Goal: Task Accomplishment & Management: Manage account settings

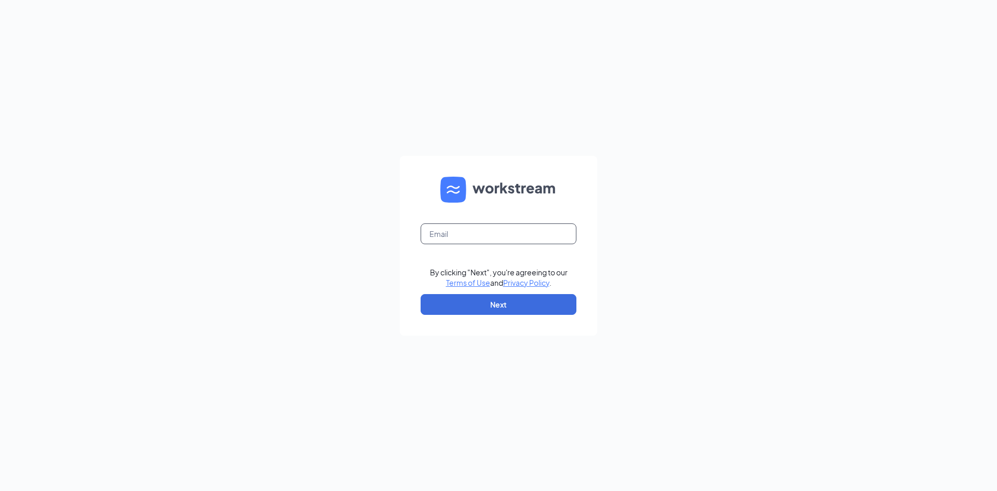
click at [470, 234] on input "text" at bounding box center [499, 233] width 156 height 21
type input "[EMAIL_ADDRESS][DOMAIN_NAME]"
click at [505, 305] on button "Next" at bounding box center [499, 304] width 156 height 21
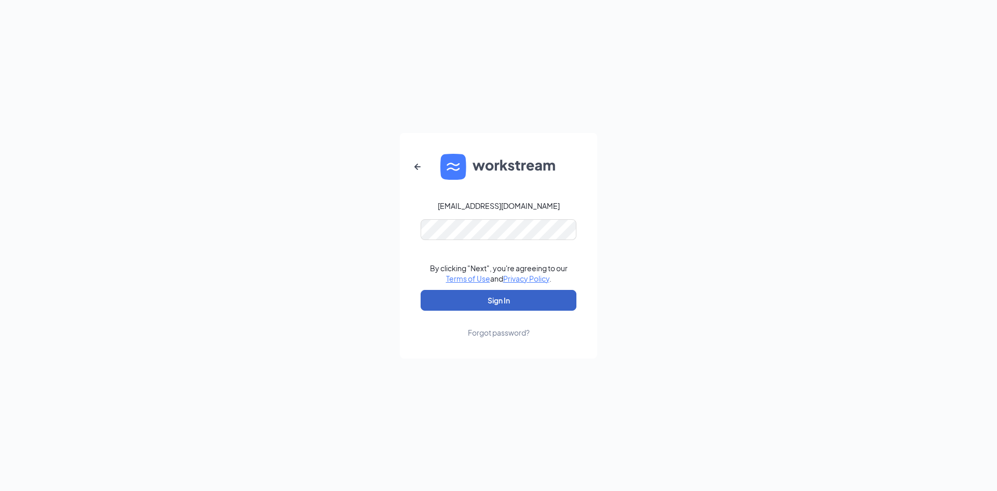
click at [525, 295] on button "Sign In" at bounding box center [499, 300] width 156 height 21
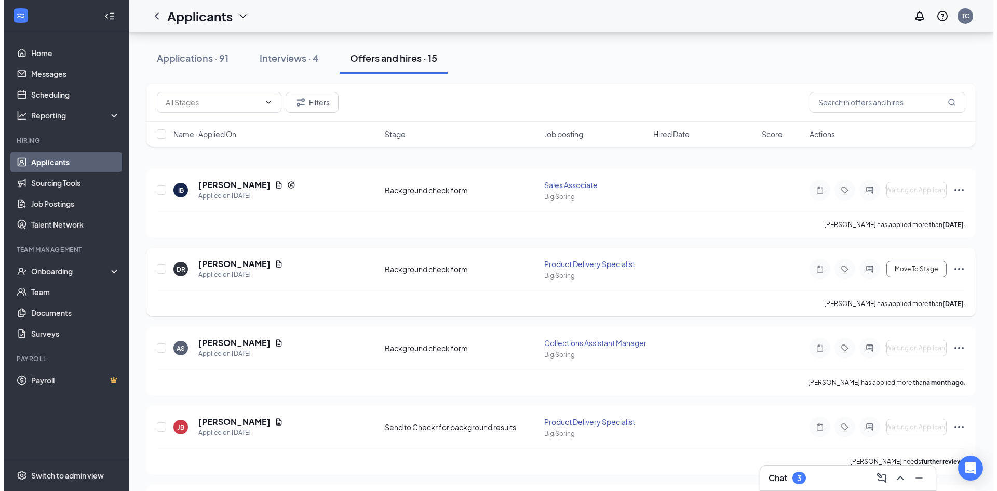
scroll to position [104, 0]
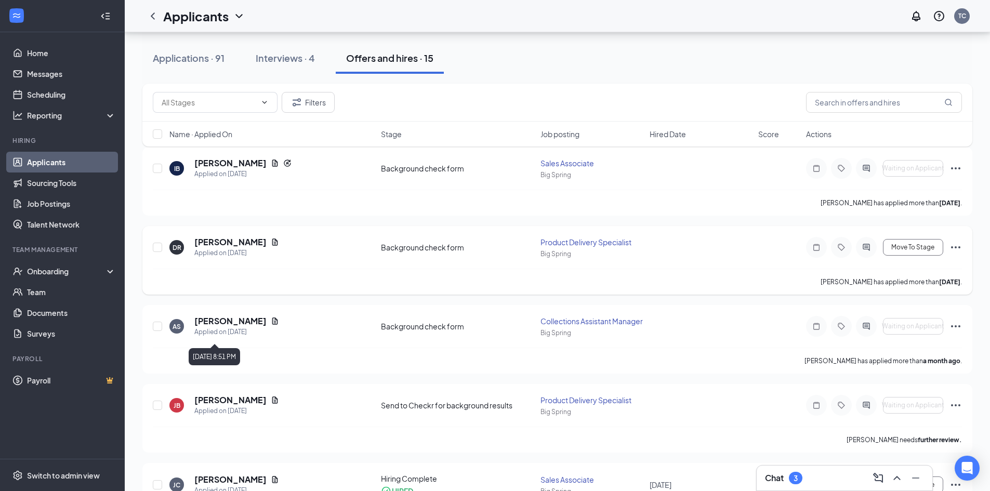
click at [247, 243] on h5 "[PERSON_NAME]" at bounding box center [230, 241] width 72 height 11
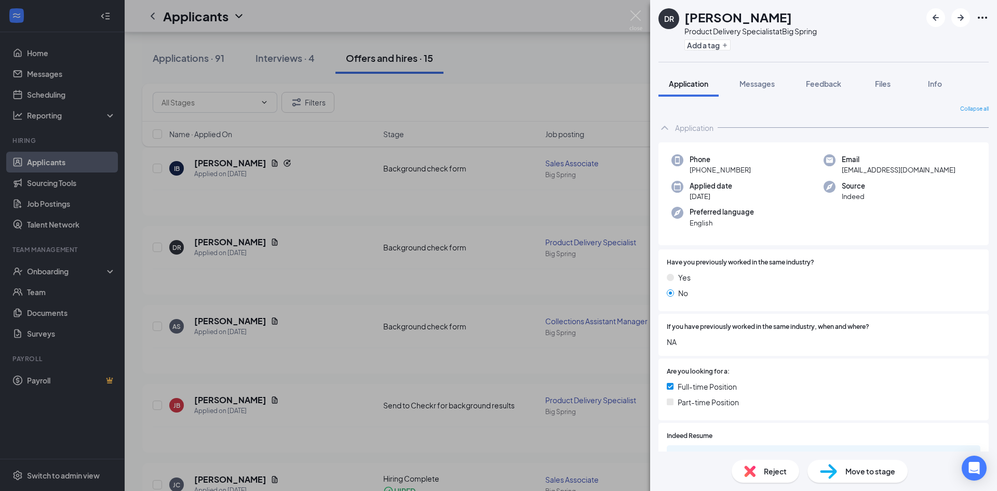
click at [590, 60] on div "DR [PERSON_NAME] Product Delivery Specialist at Big Spring Add a tag Applicatio…" at bounding box center [498, 245] width 997 height 491
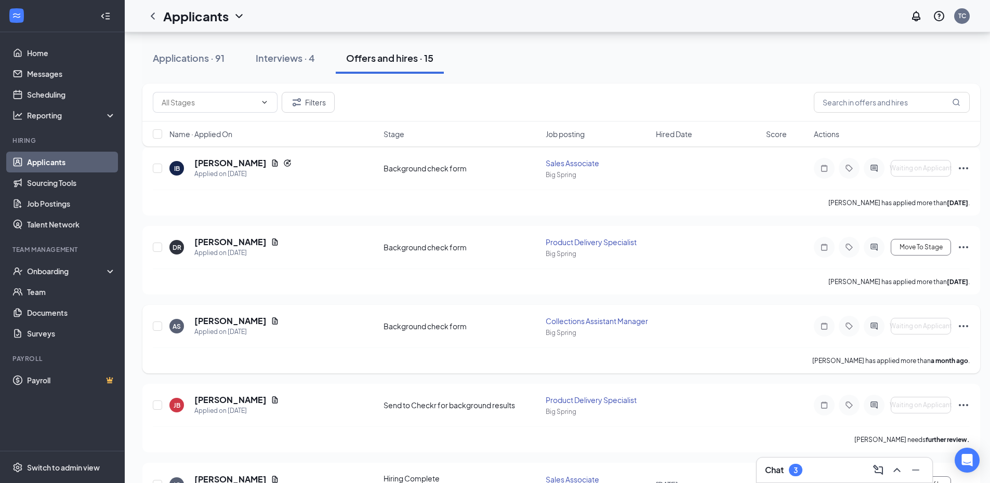
click at [230, 322] on h5 "[PERSON_NAME]" at bounding box center [230, 320] width 72 height 11
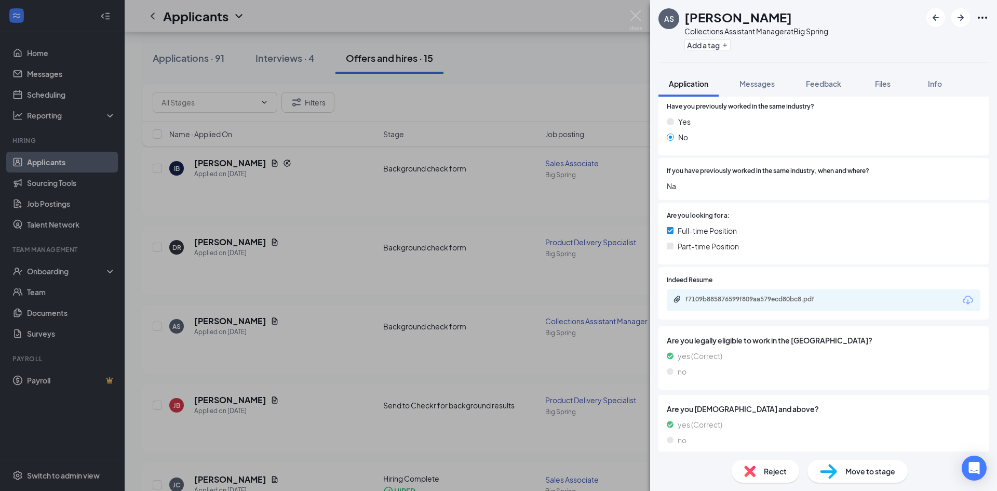
scroll to position [255, 0]
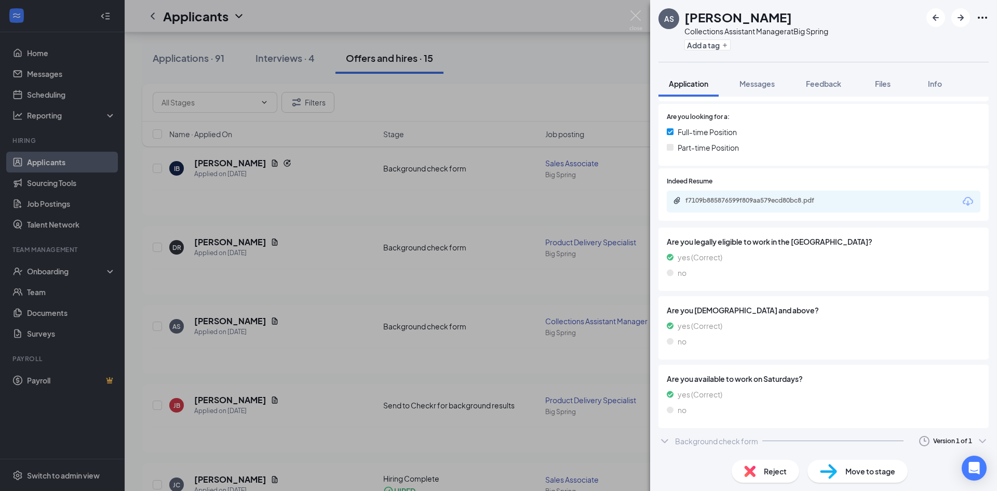
click at [668, 441] on icon "ChevronDown" at bounding box center [665, 441] width 12 height 12
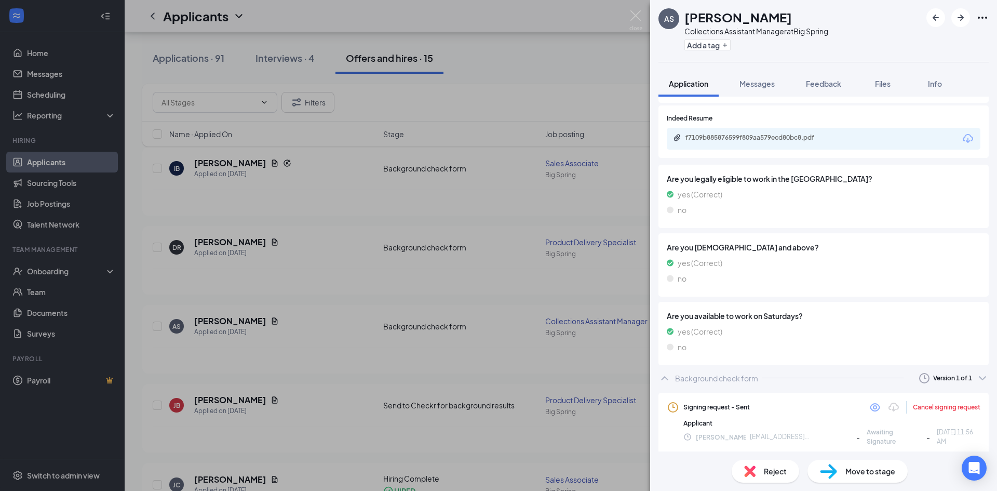
click at [570, 66] on div "AS [PERSON_NAME] Collections Assistant Manager at Big Spring Add a tag Applicat…" at bounding box center [498, 245] width 997 height 491
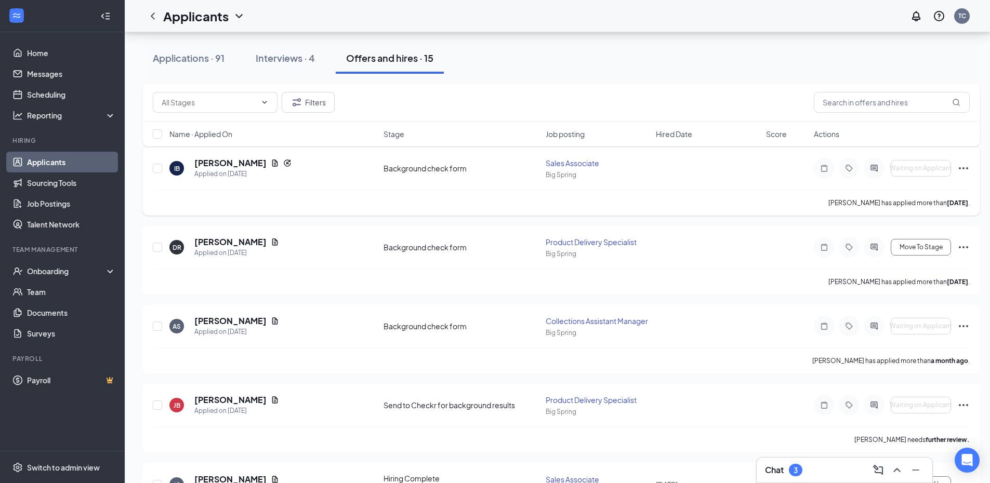
click at [239, 164] on h5 "[PERSON_NAME]" at bounding box center [230, 162] width 72 height 11
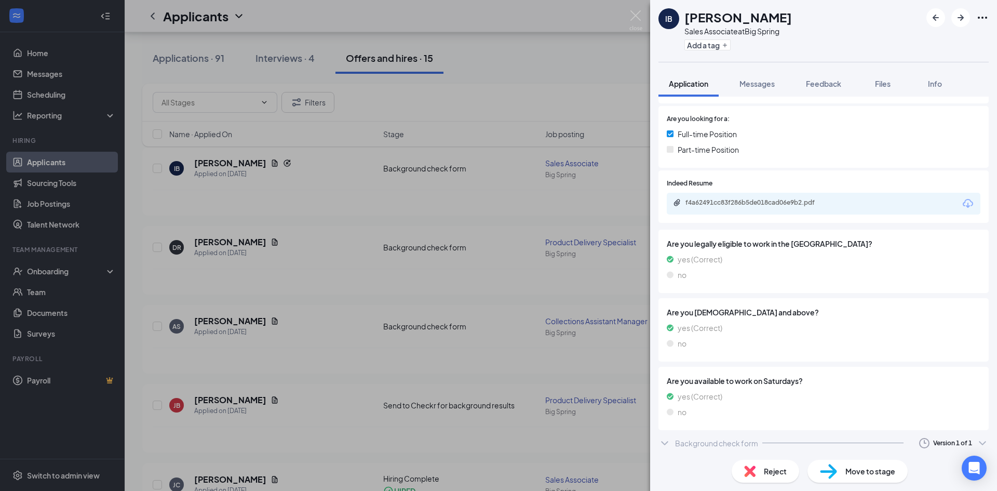
scroll to position [284, 0]
click at [667, 440] on icon "ChevronDown" at bounding box center [665, 441] width 12 height 12
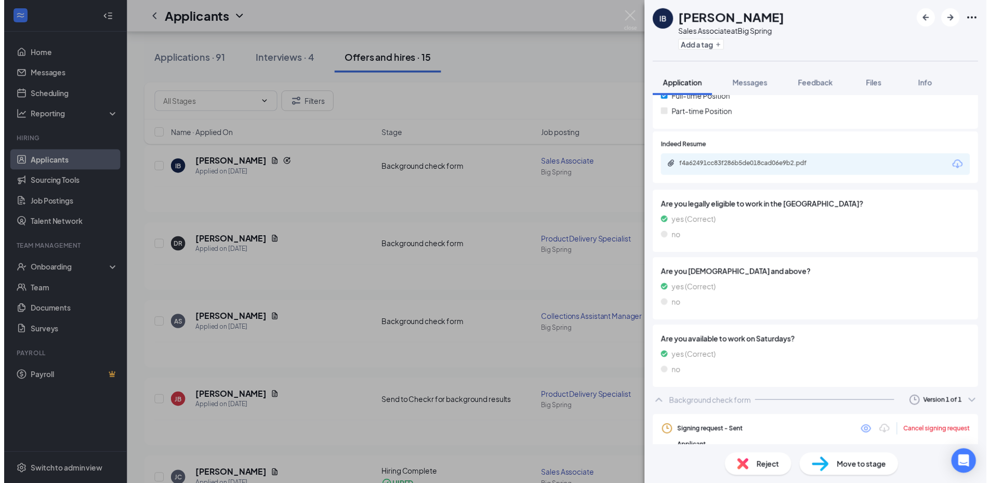
scroll to position [346, 0]
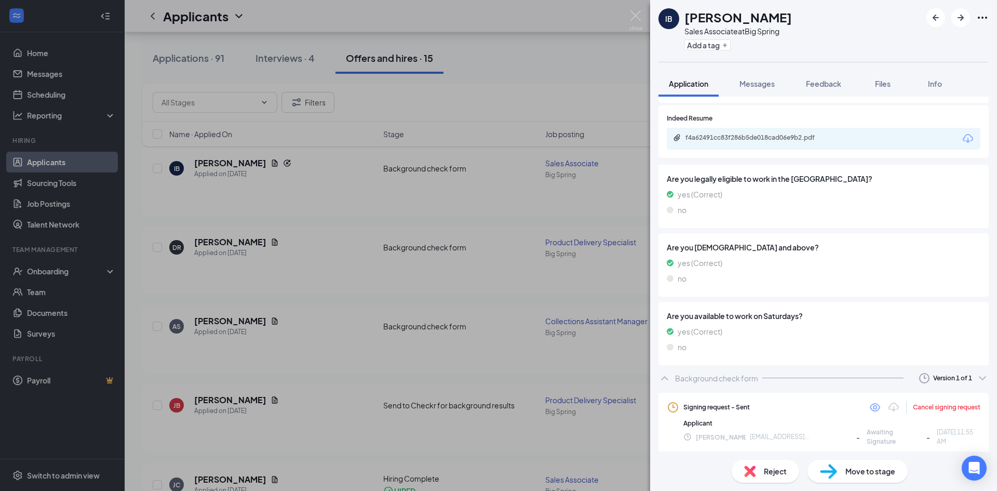
click at [597, 86] on div "IB [PERSON_NAME] Sales Associate at Big Spring Add a tag Application Messages F…" at bounding box center [498, 245] width 997 height 491
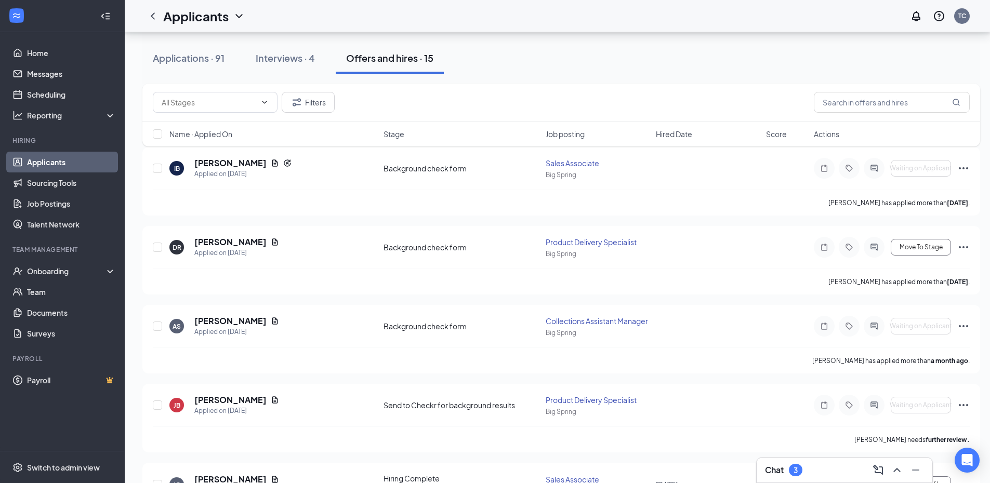
click at [679, 71] on div "Applications · 91 Interviews · 4 Offers and hires · 15" at bounding box center [560, 58] width 837 height 31
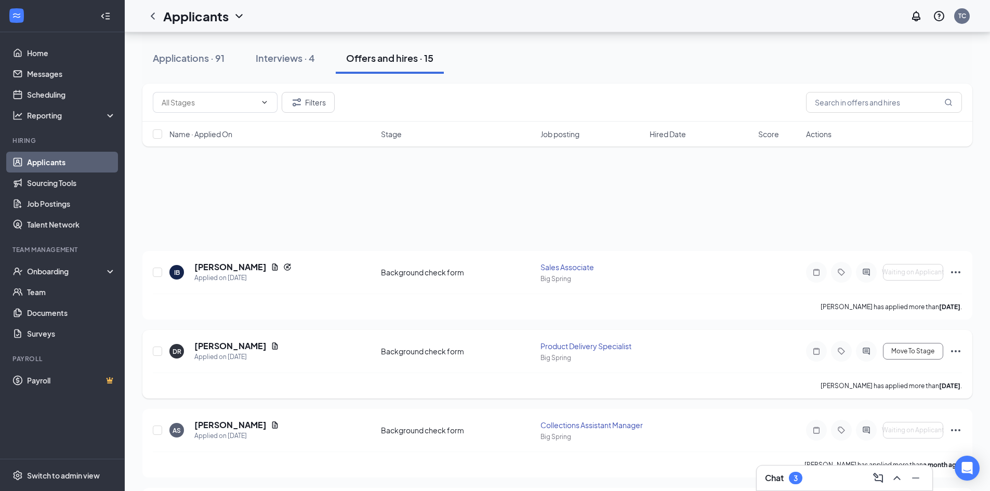
scroll to position [104, 0]
